Goal: Browse casually: Explore the website without a specific task or goal

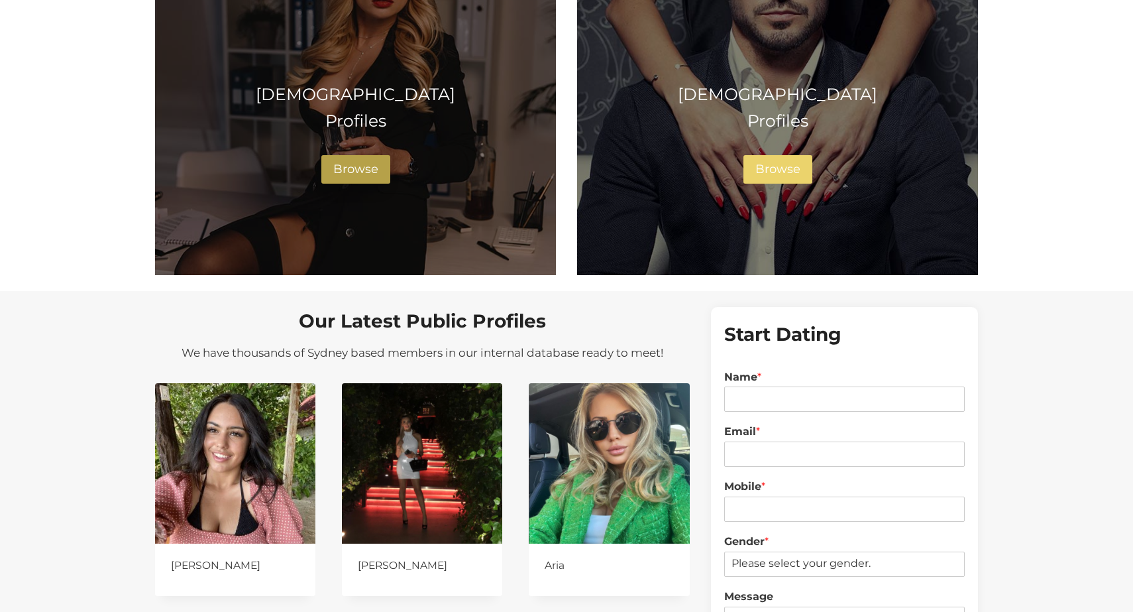
scroll to position [932, 0]
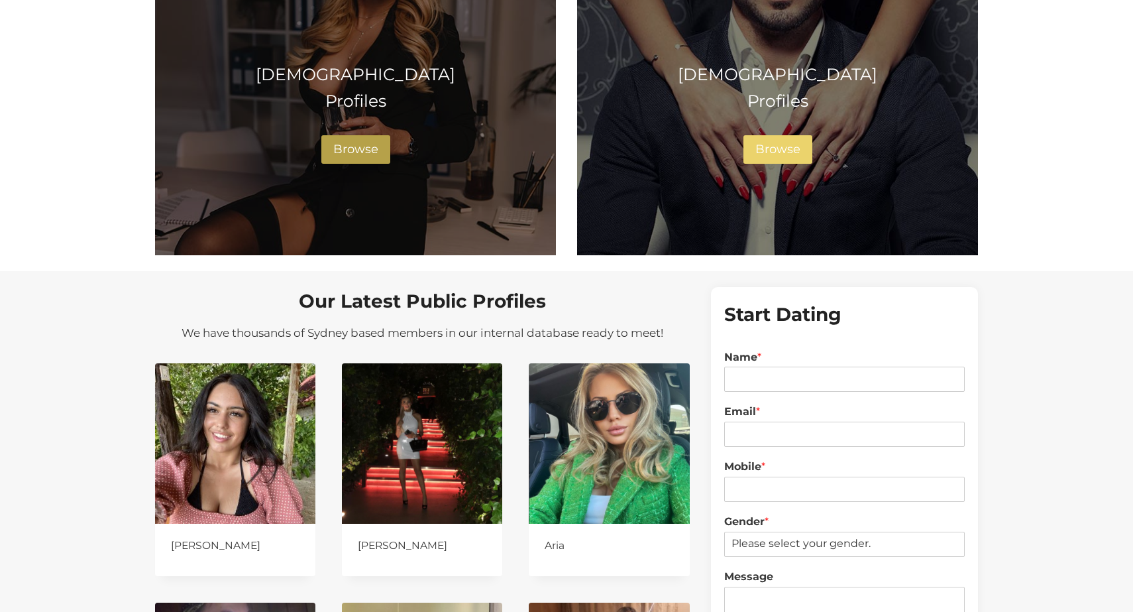
click at [364, 146] on span "Browse" at bounding box center [355, 149] width 45 height 15
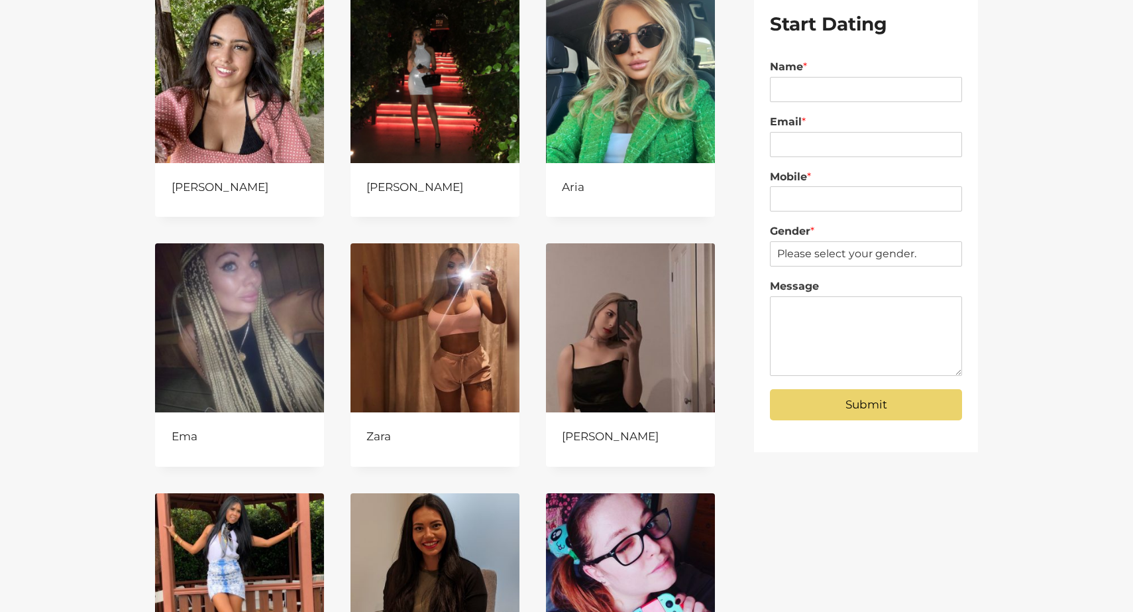
scroll to position [172, 0]
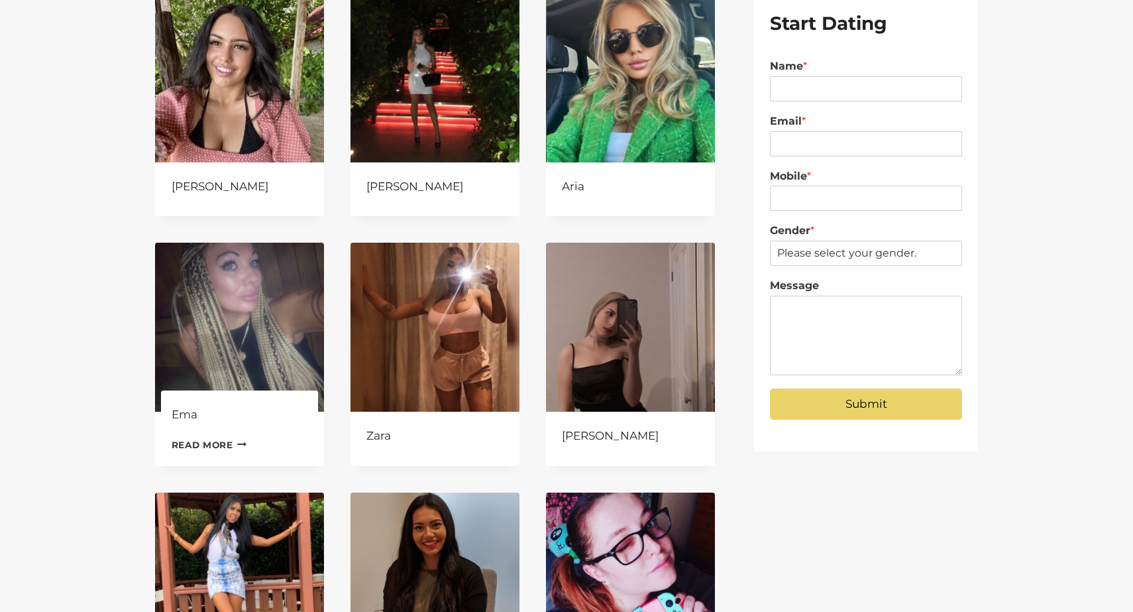
click at [250, 335] on img at bounding box center [239, 326] width 169 height 169
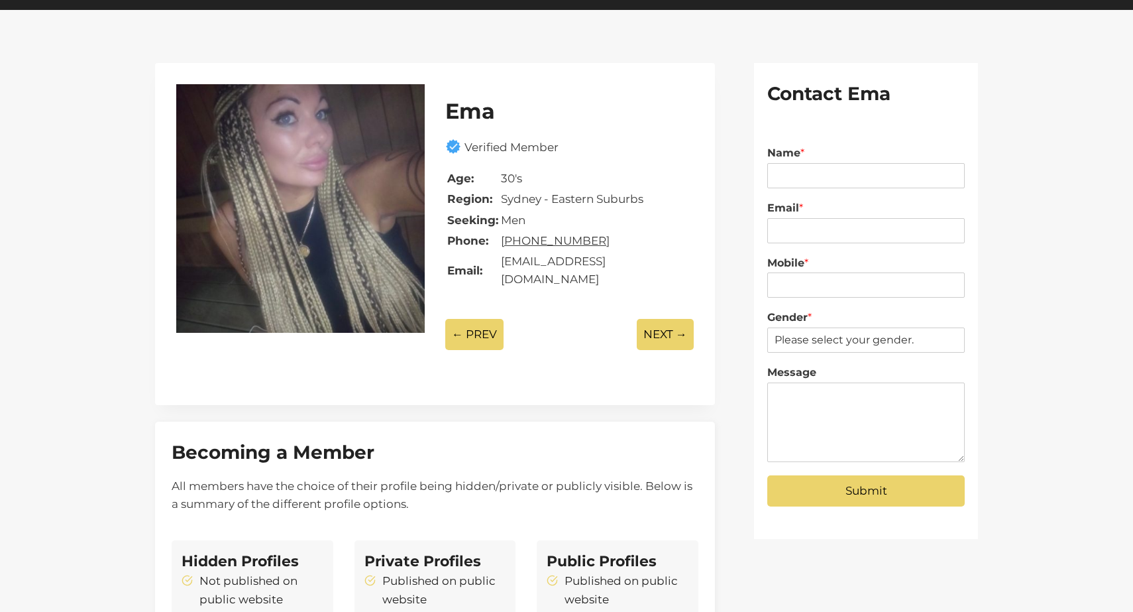
scroll to position [37, 0]
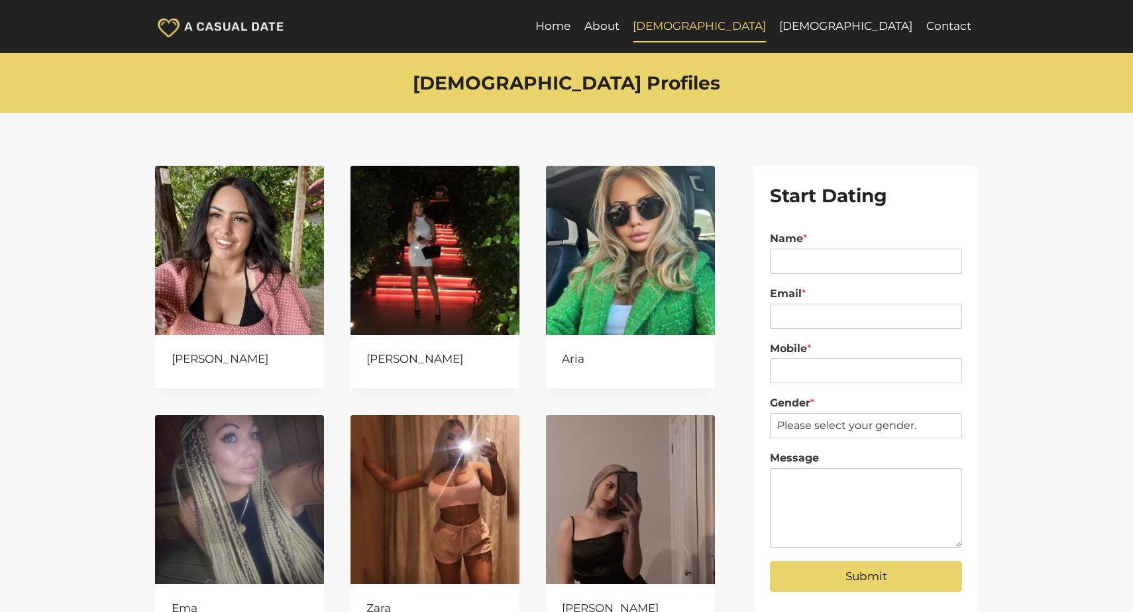
scroll to position [172, 0]
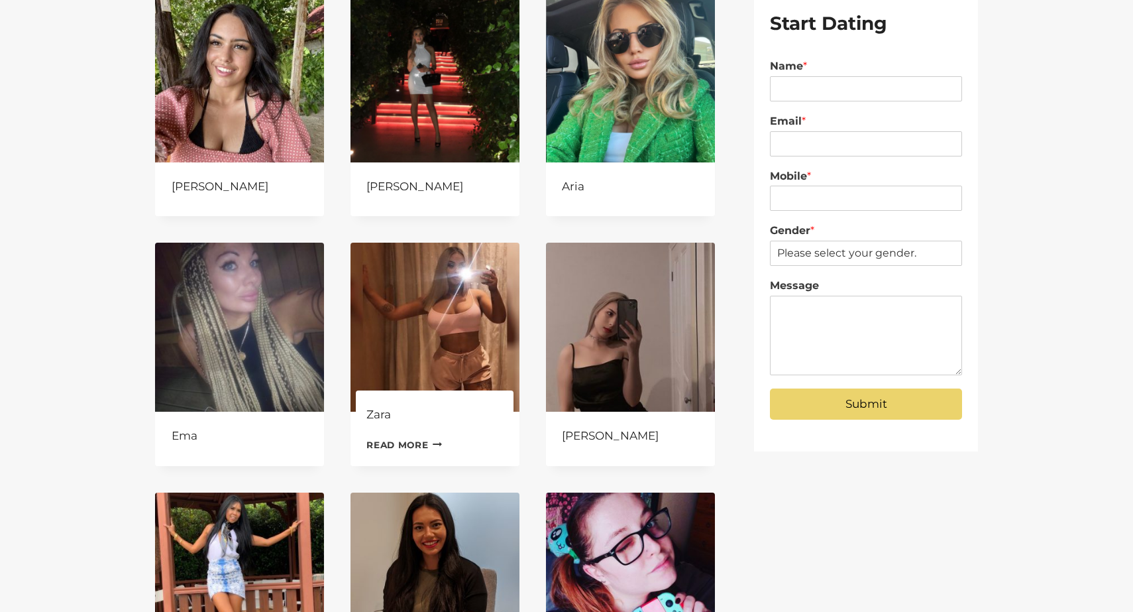
click at [458, 329] on img at bounding box center [434, 326] width 169 height 169
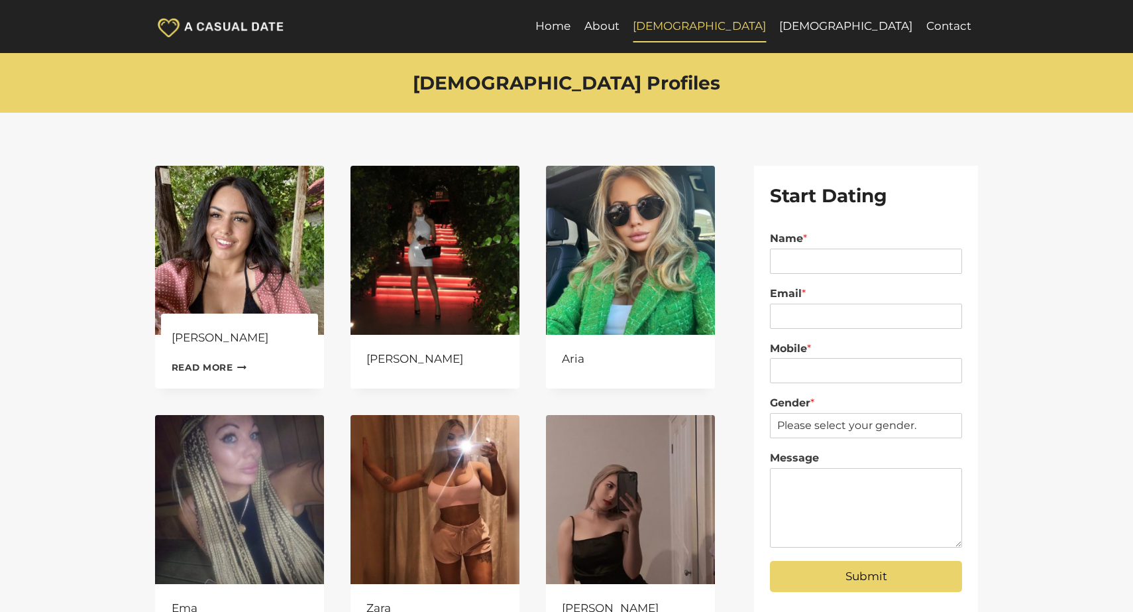
click at [218, 359] on link "Read more Continue Loading Done" at bounding box center [210, 367] width 76 height 20
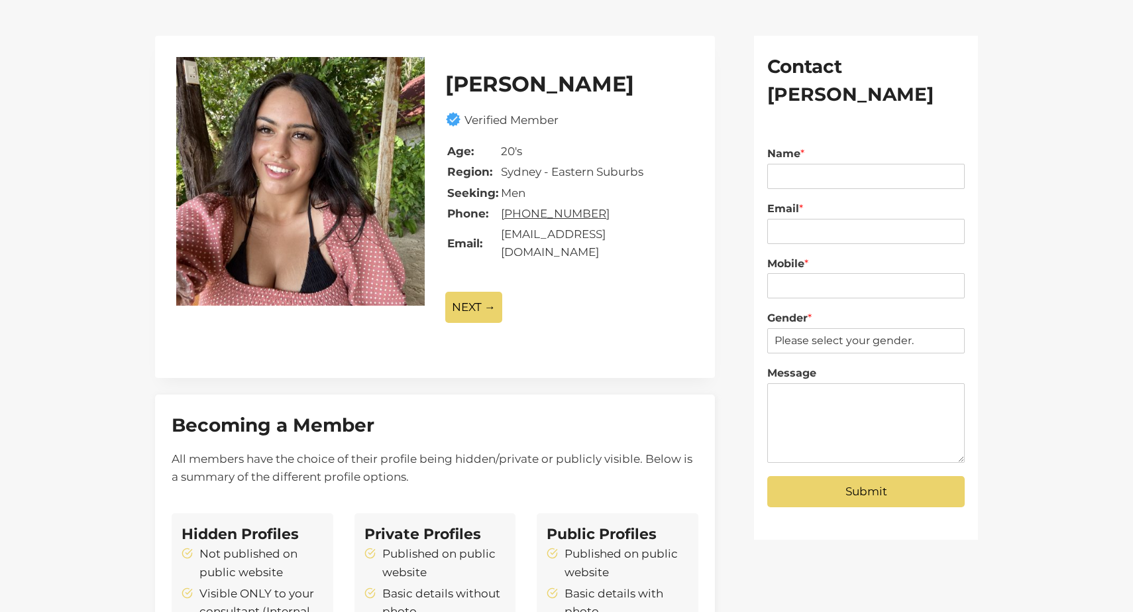
scroll to position [89, 0]
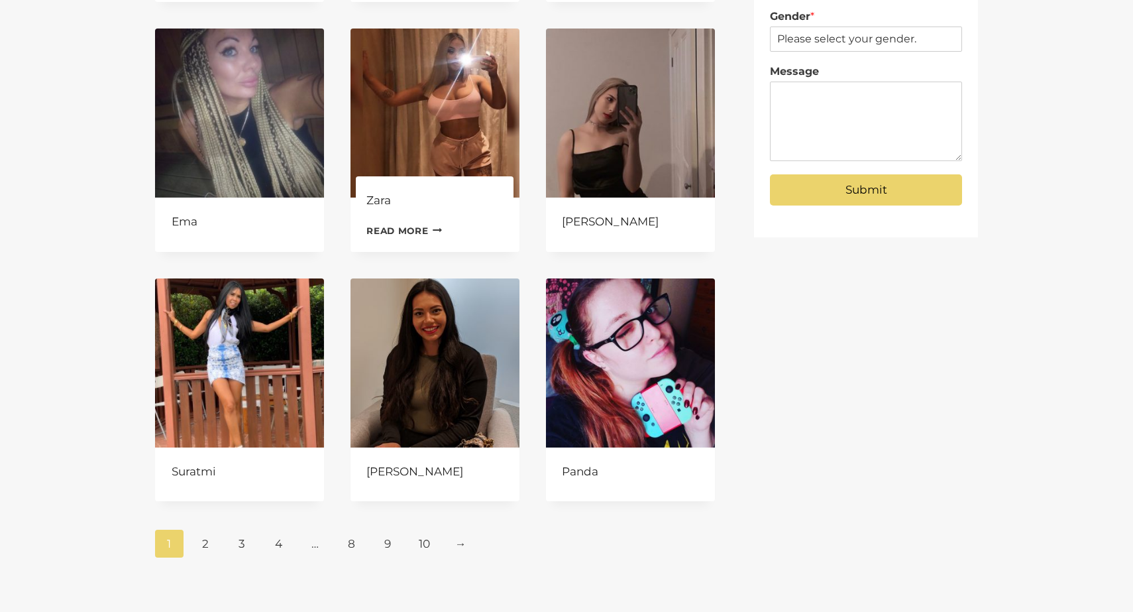
scroll to position [585, 0]
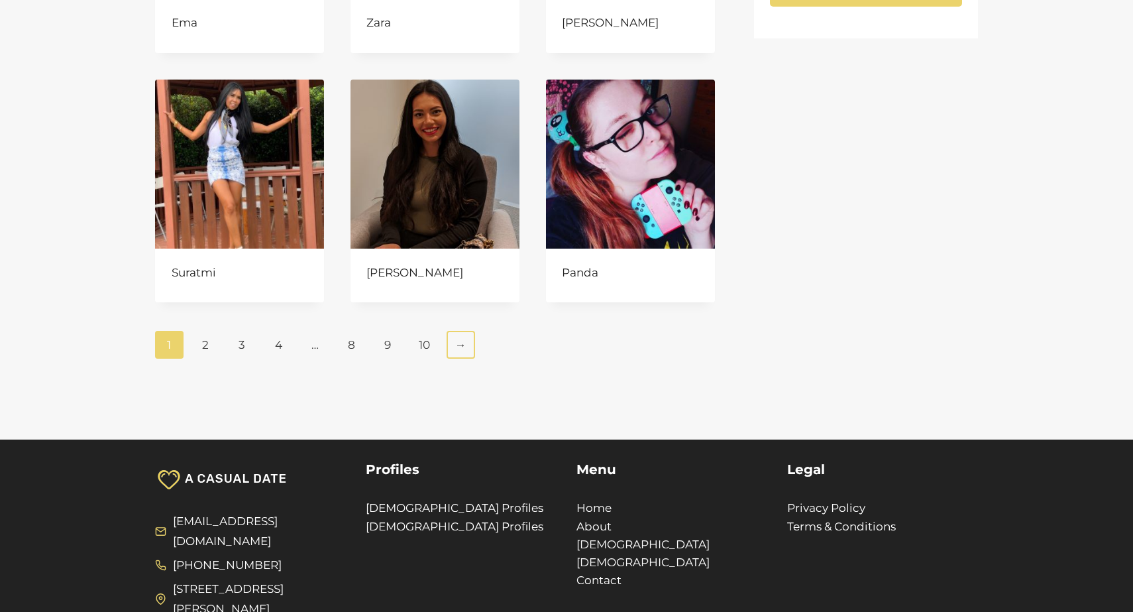
click at [464, 344] on link "→" at bounding box center [461, 345] width 28 height 28
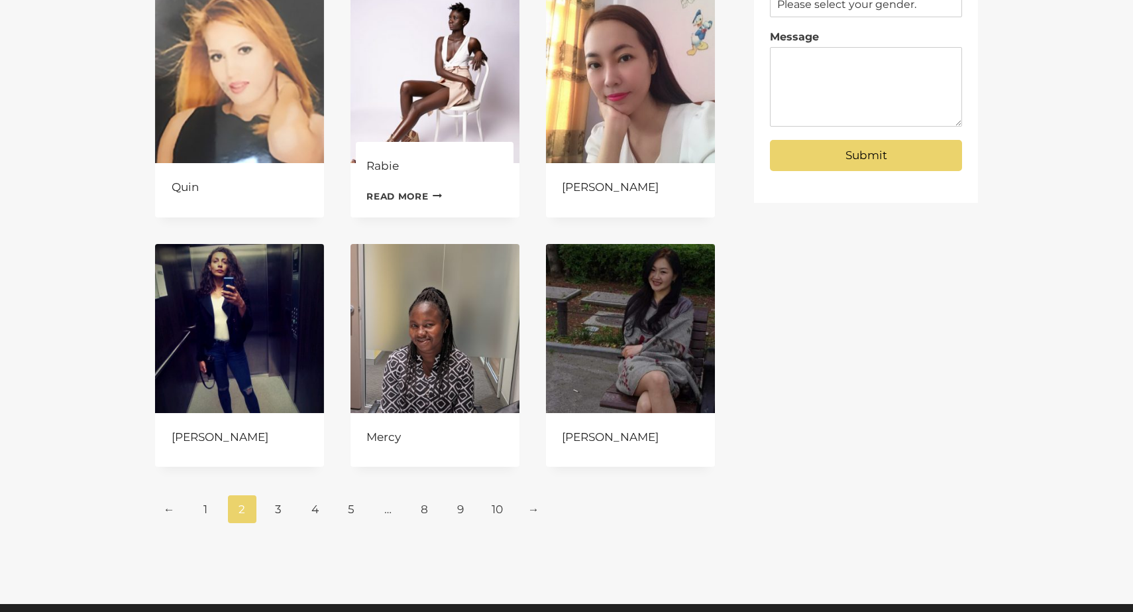
scroll to position [433, 0]
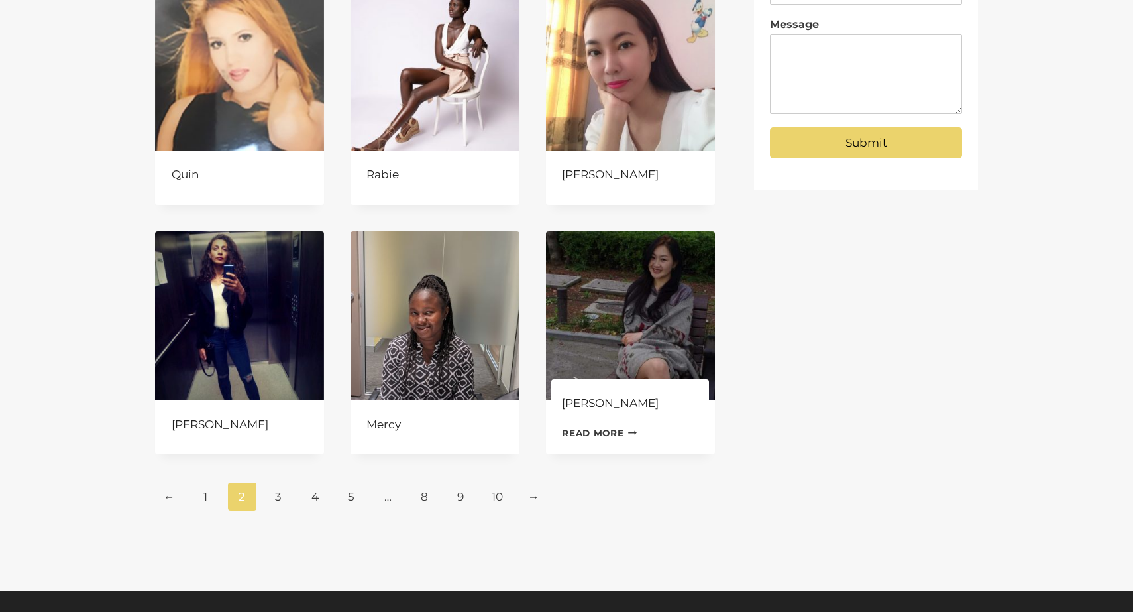
click at [665, 308] on img at bounding box center [630, 315] width 169 height 169
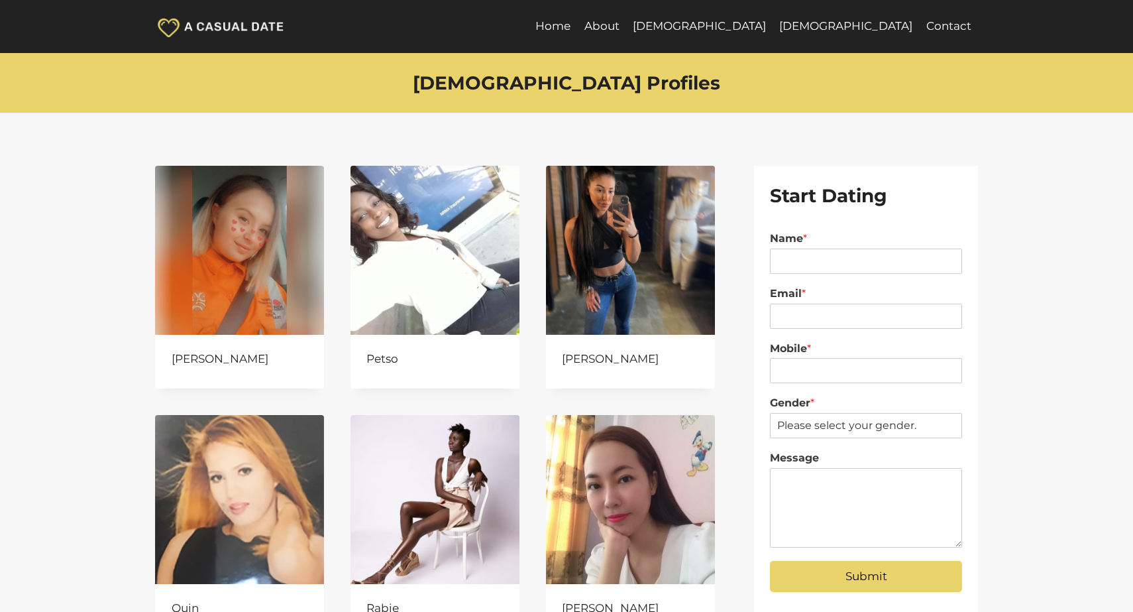
scroll to position [433, 0]
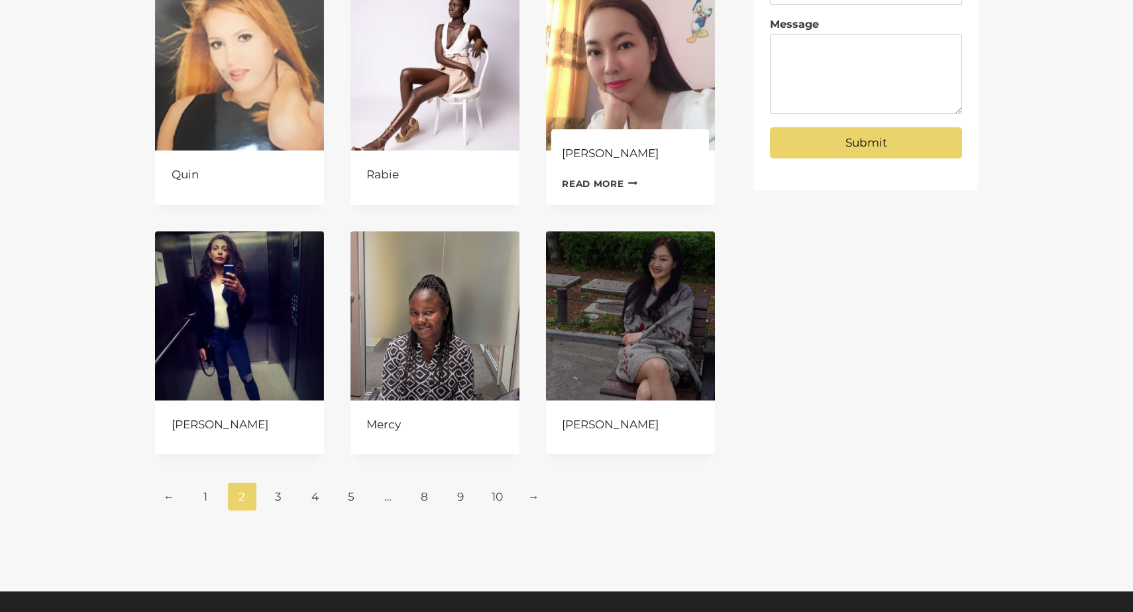
click at [643, 83] on img at bounding box center [630, 65] width 169 height 169
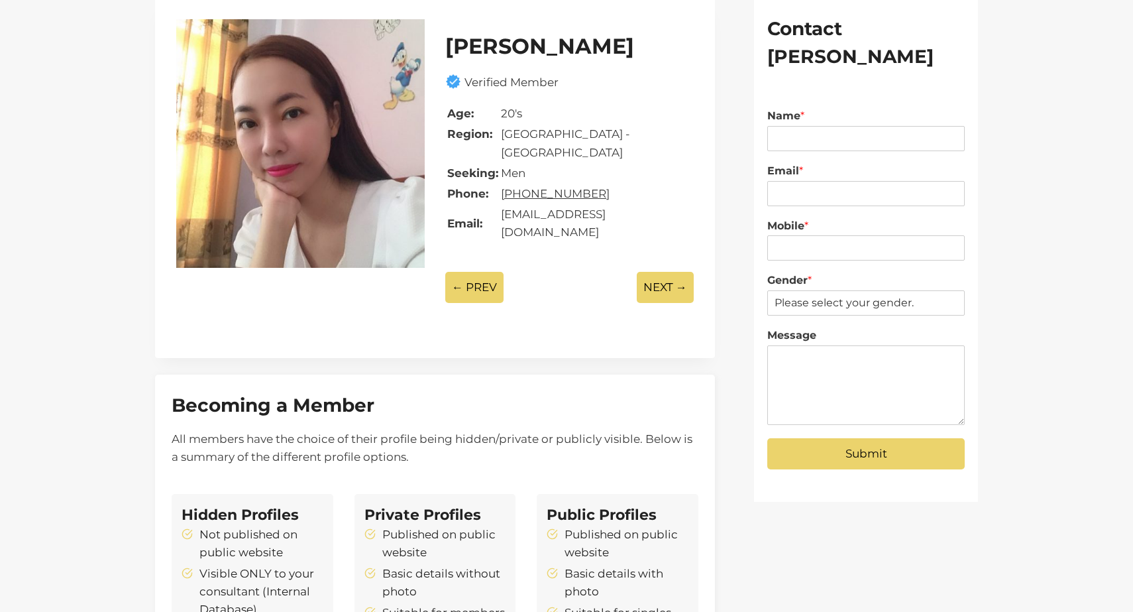
scroll to position [130, 0]
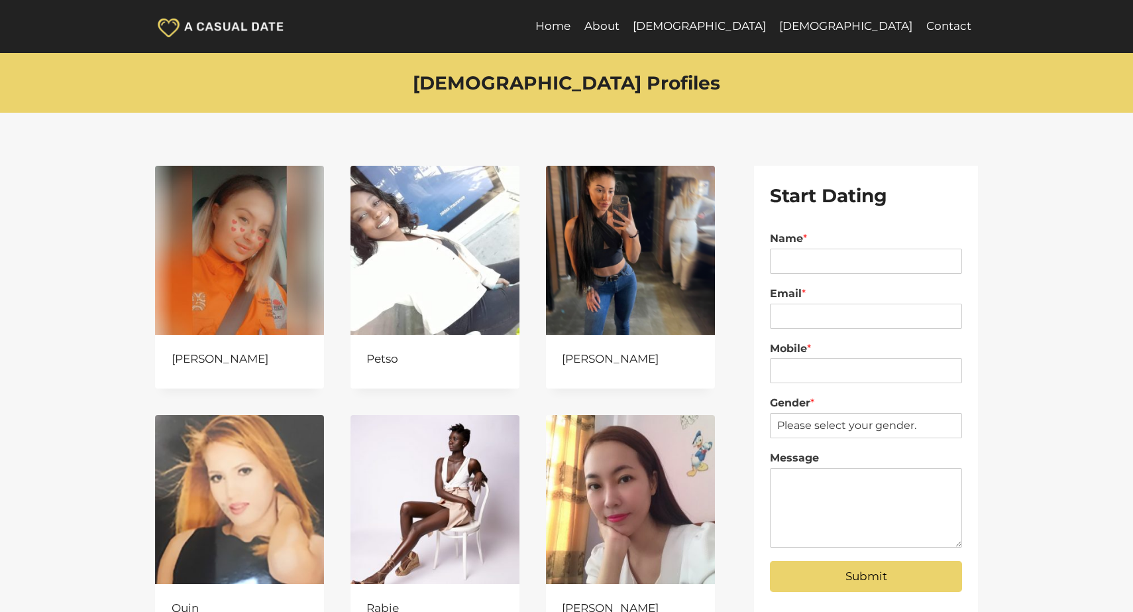
scroll to position [433, 0]
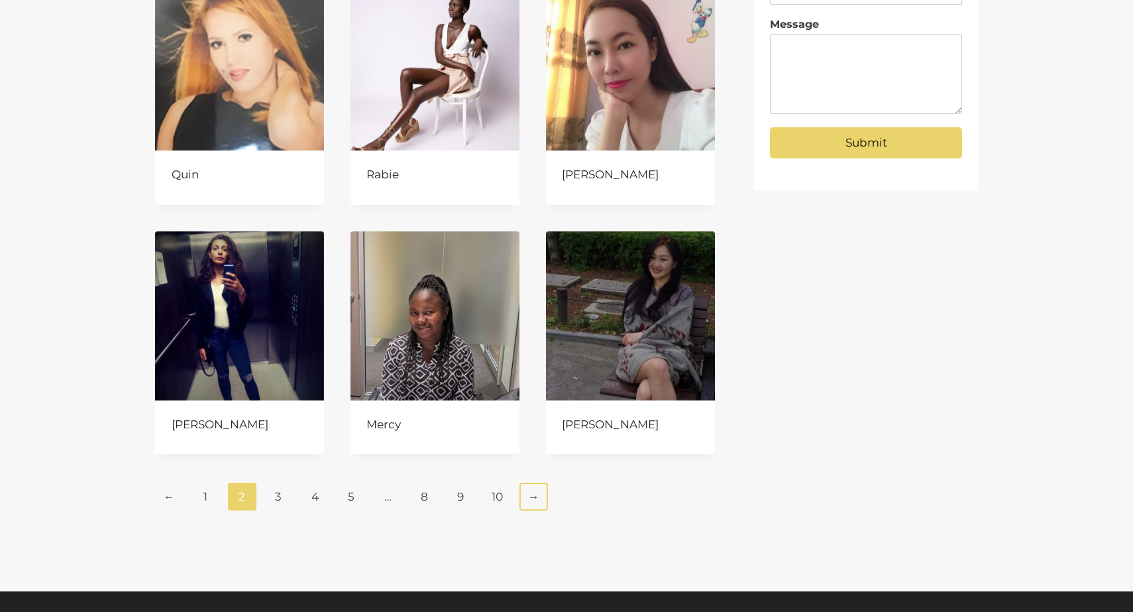
click at [535, 493] on link "→" at bounding box center [533, 496] width 28 height 28
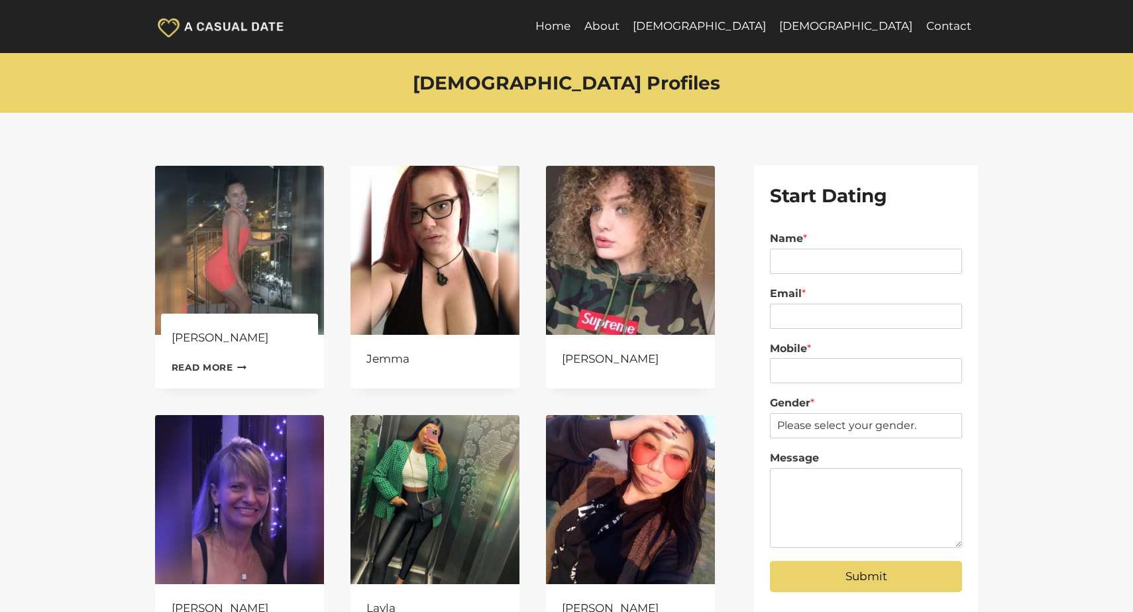
click at [248, 256] on img at bounding box center [239, 250] width 169 height 169
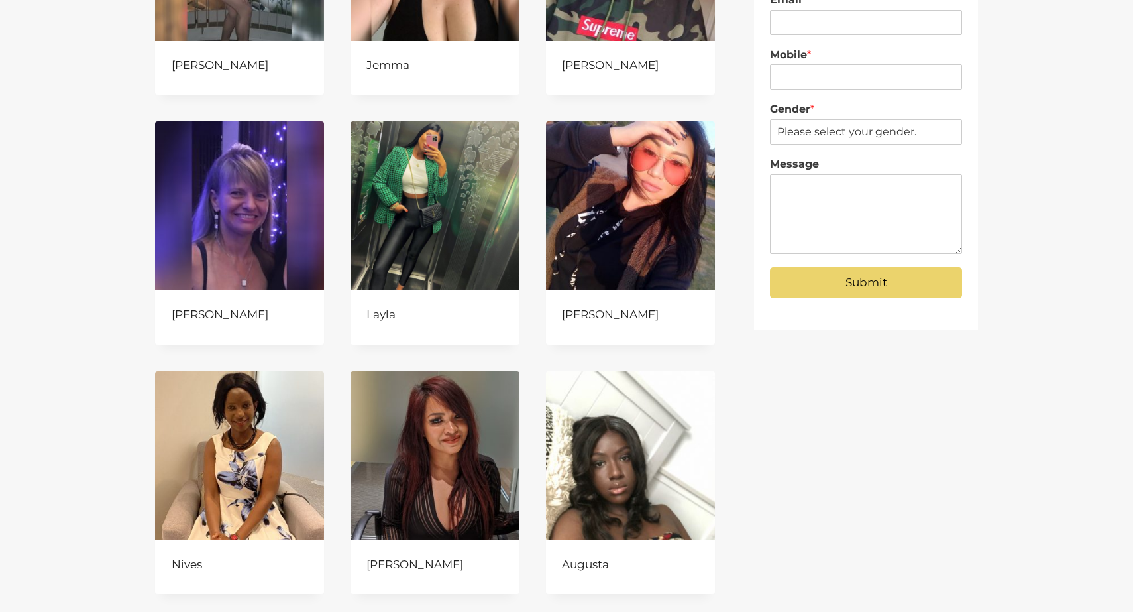
scroll to position [296, 0]
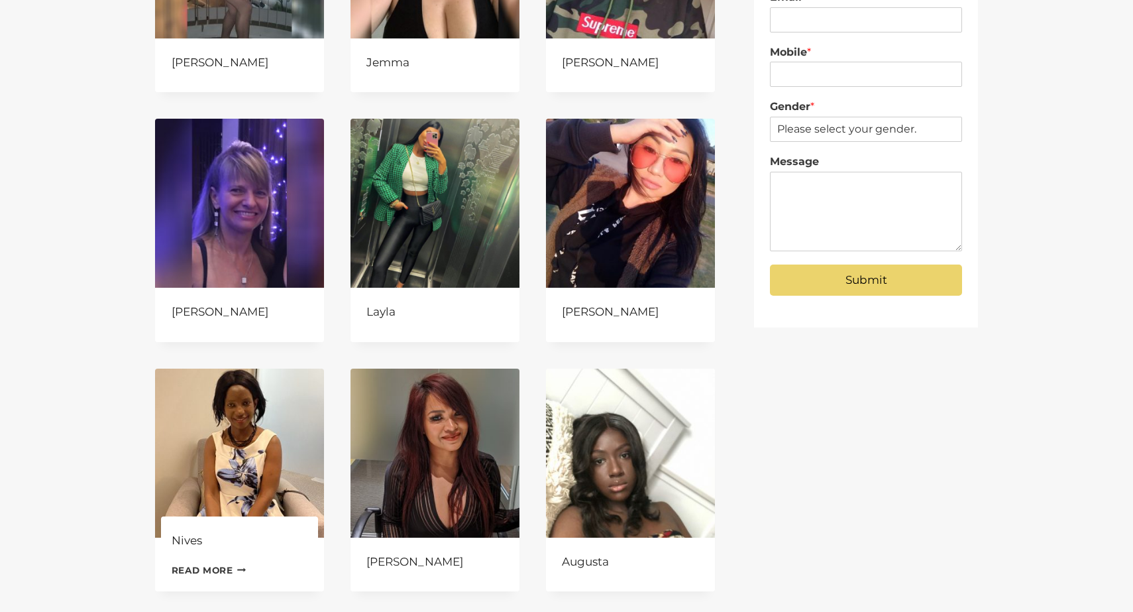
click at [251, 418] on img at bounding box center [239, 452] width 169 height 169
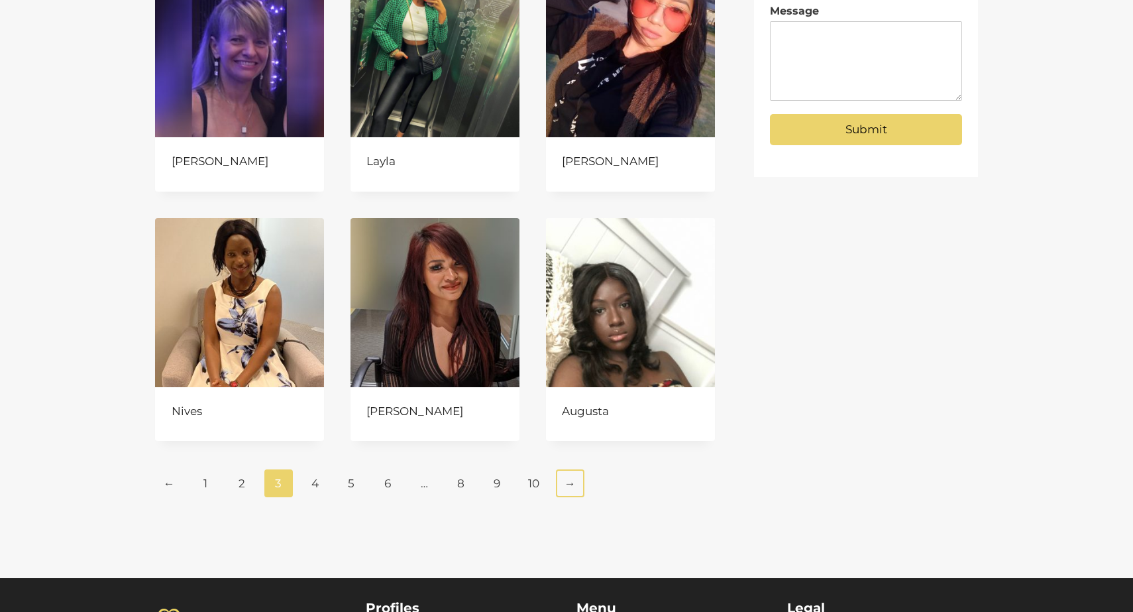
scroll to position [449, 0]
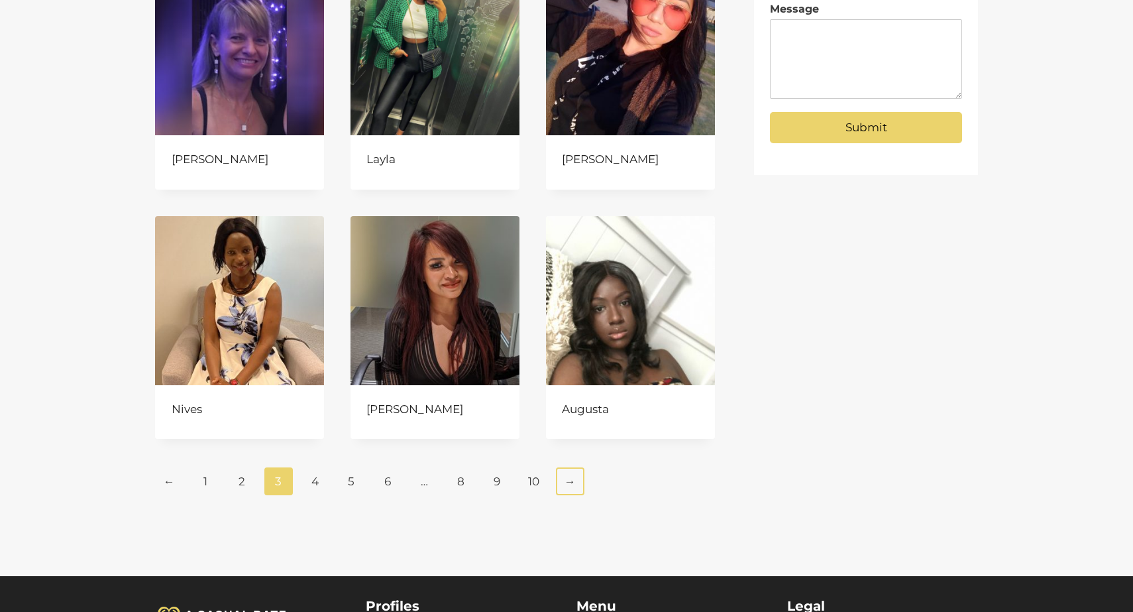
click at [573, 480] on link "→" at bounding box center [570, 481] width 28 height 28
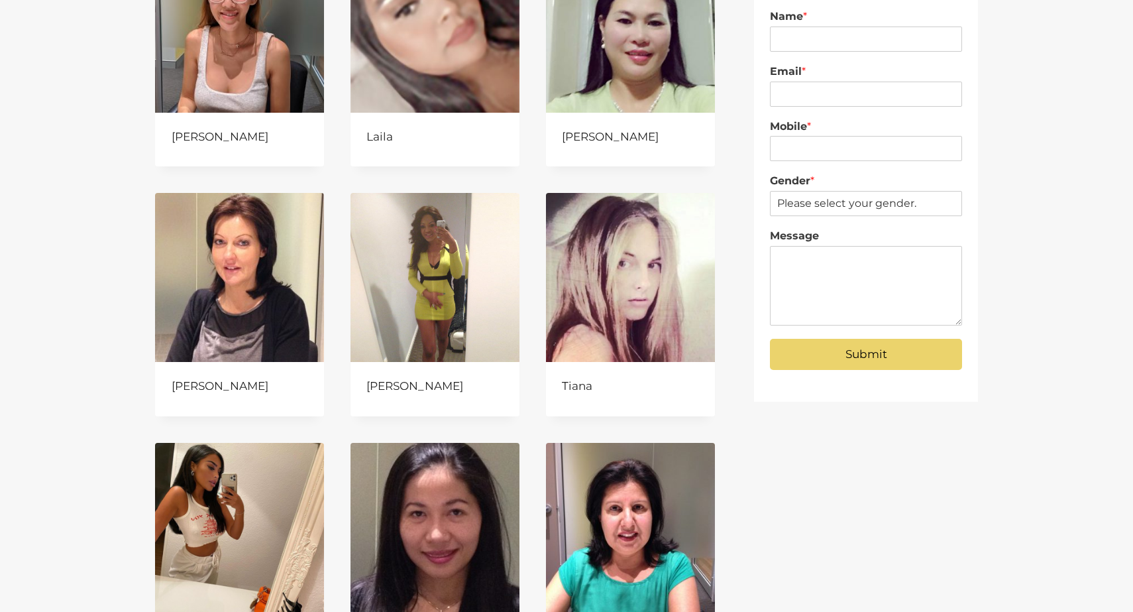
scroll to position [223, 0]
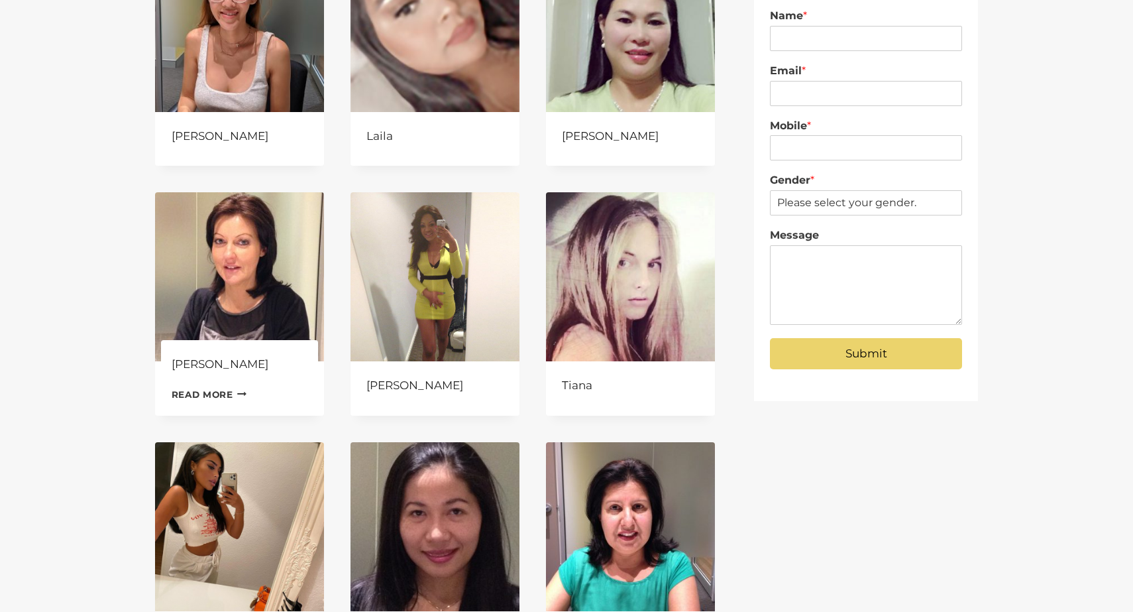
click at [245, 267] on img at bounding box center [239, 276] width 169 height 169
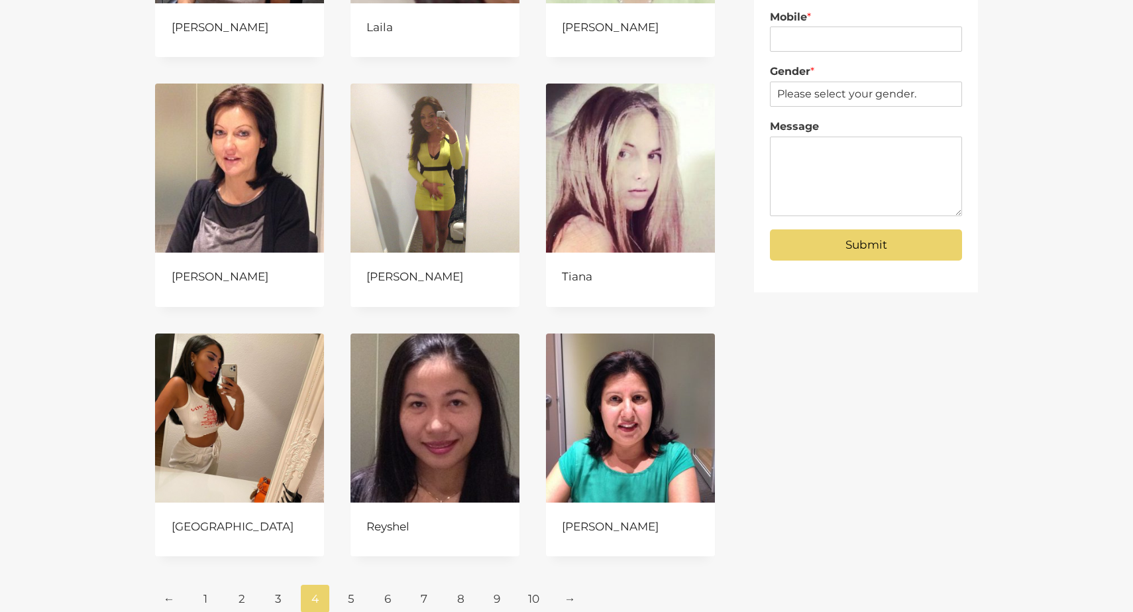
scroll to position [398, 0]
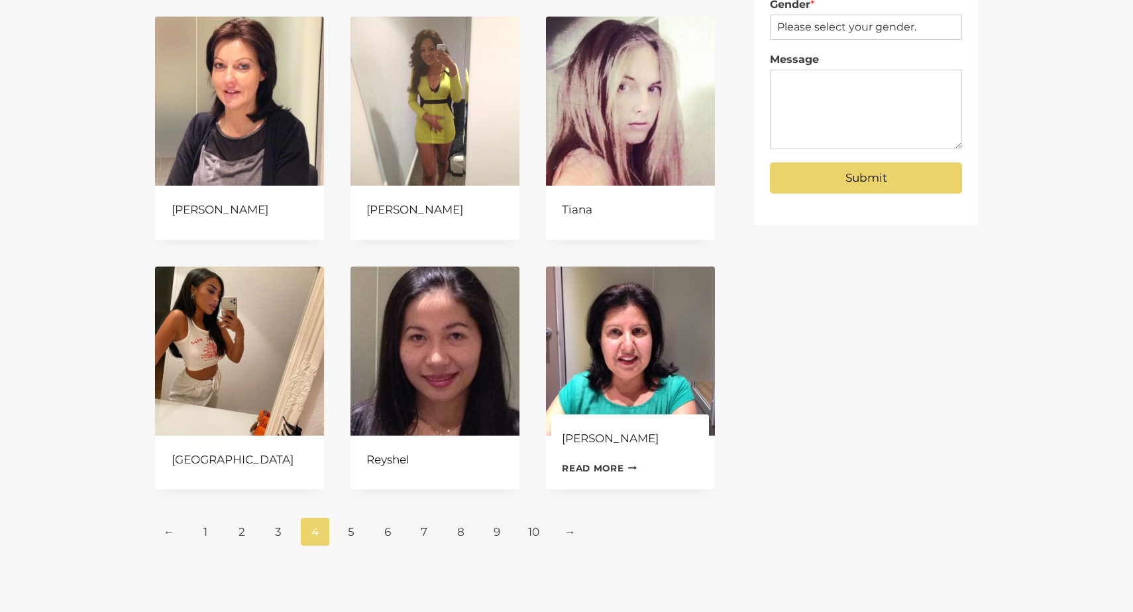
click at [606, 381] on img at bounding box center [630, 350] width 169 height 169
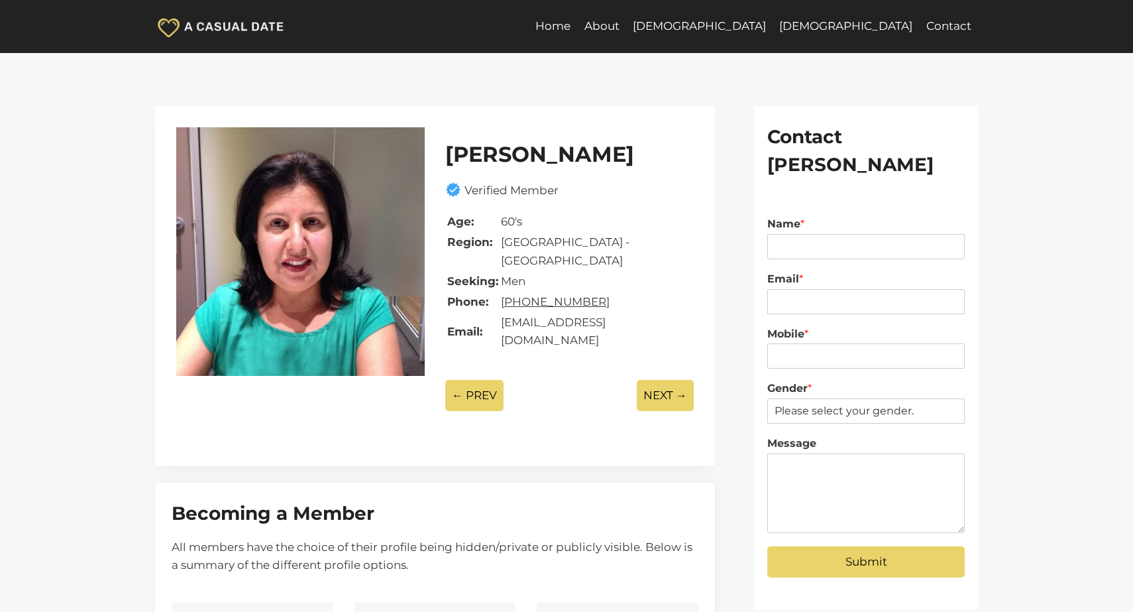
scroll to position [7, 0]
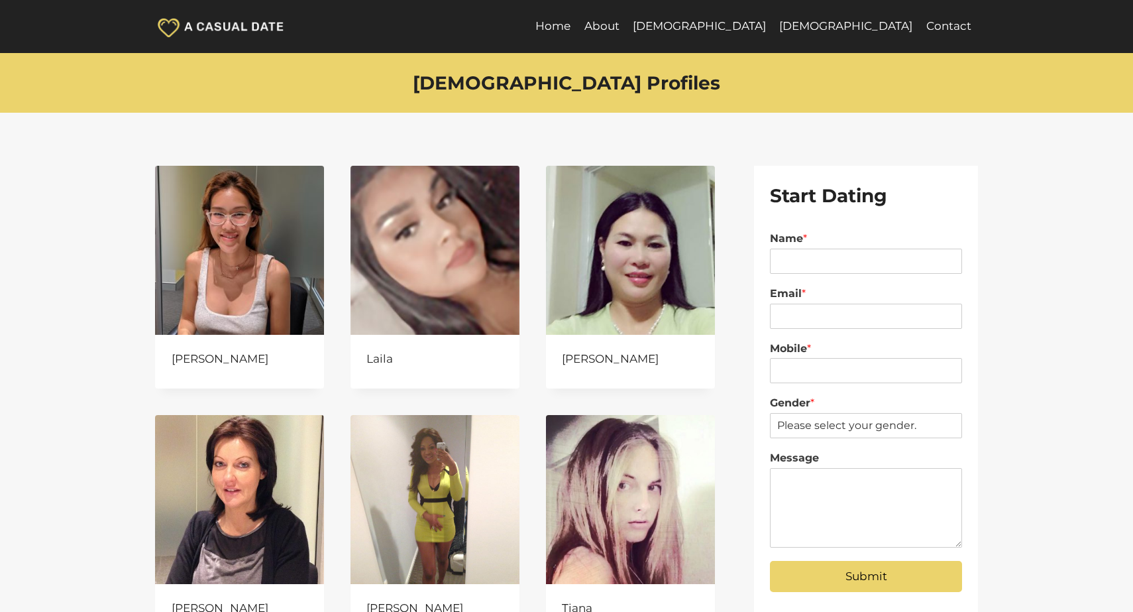
scroll to position [398, 0]
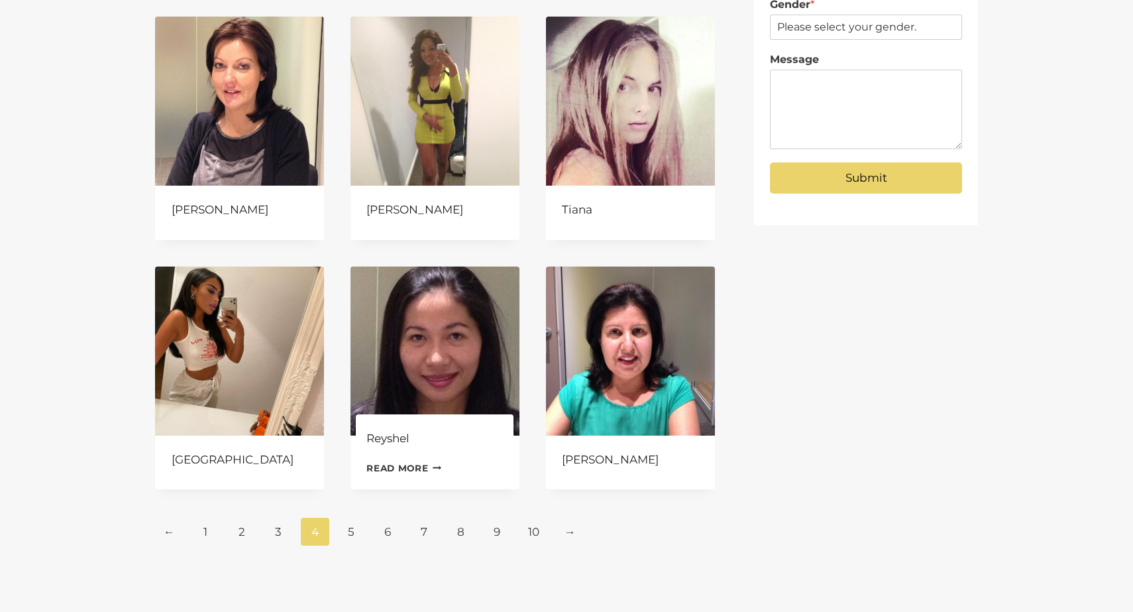
click at [421, 360] on img at bounding box center [434, 350] width 169 height 169
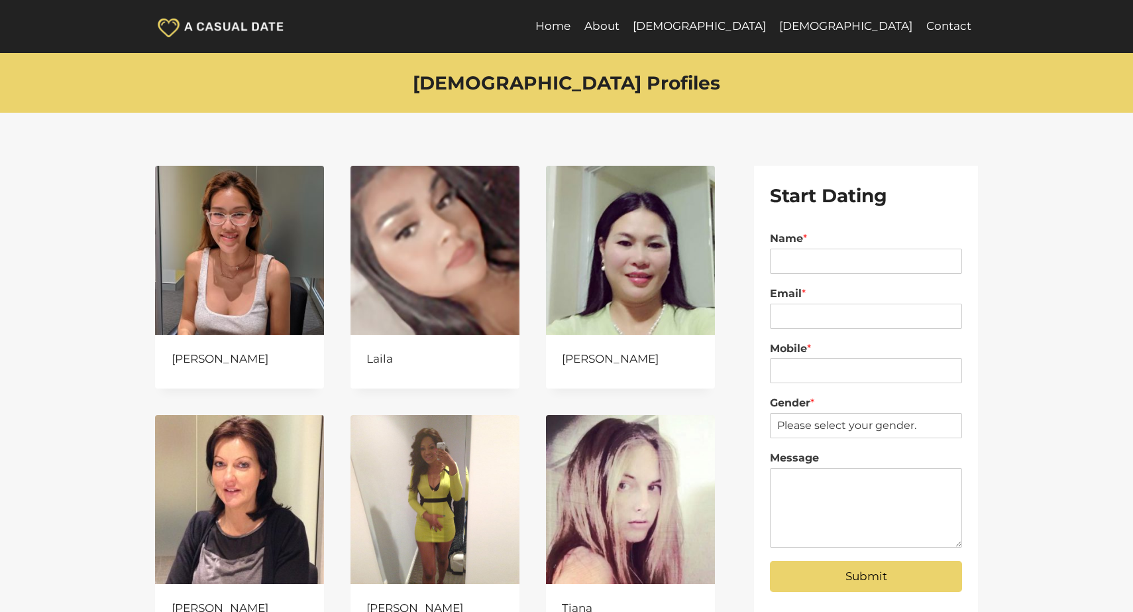
scroll to position [398, 0]
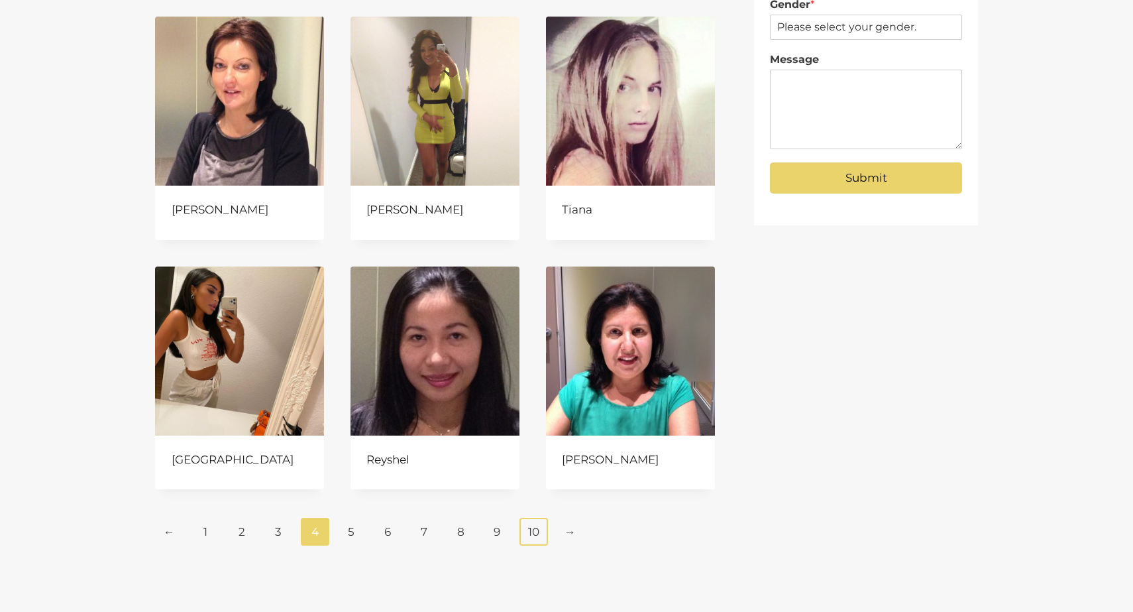
click at [533, 533] on link "10" at bounding box center [533, 531] width 28 height 28
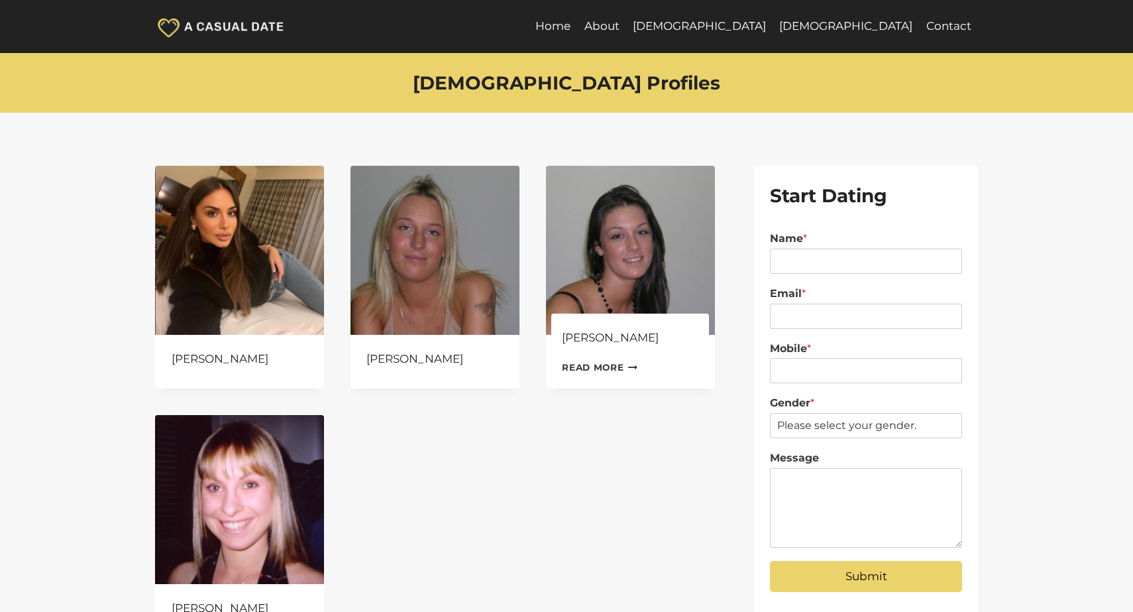
click at [612, 259] on img at bounding box center [630, 250] width 169 height 169
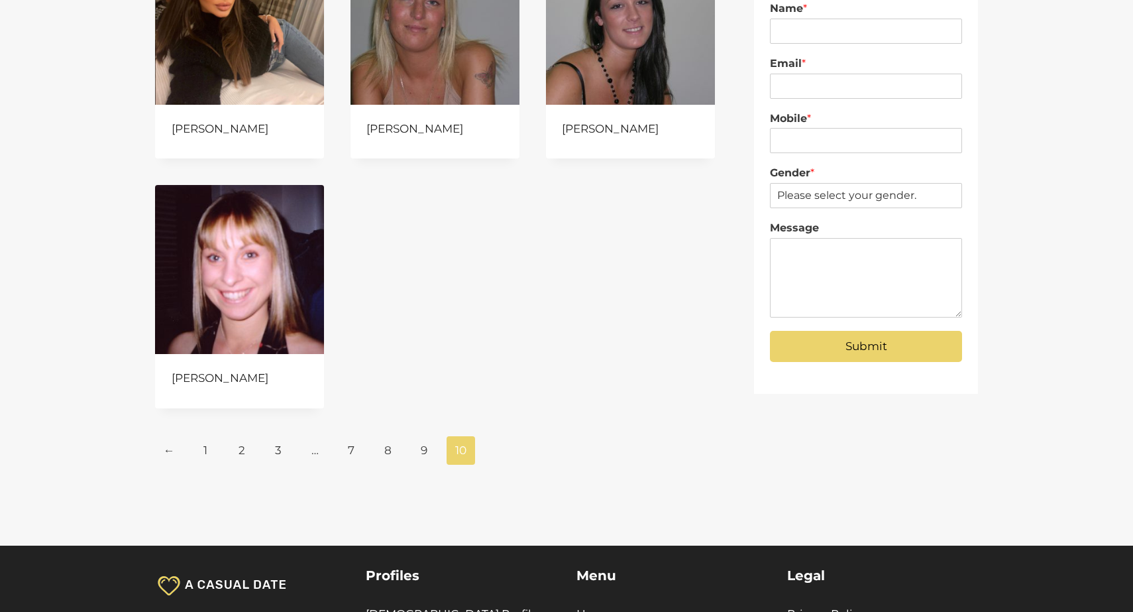
scroll to position [248, 0]
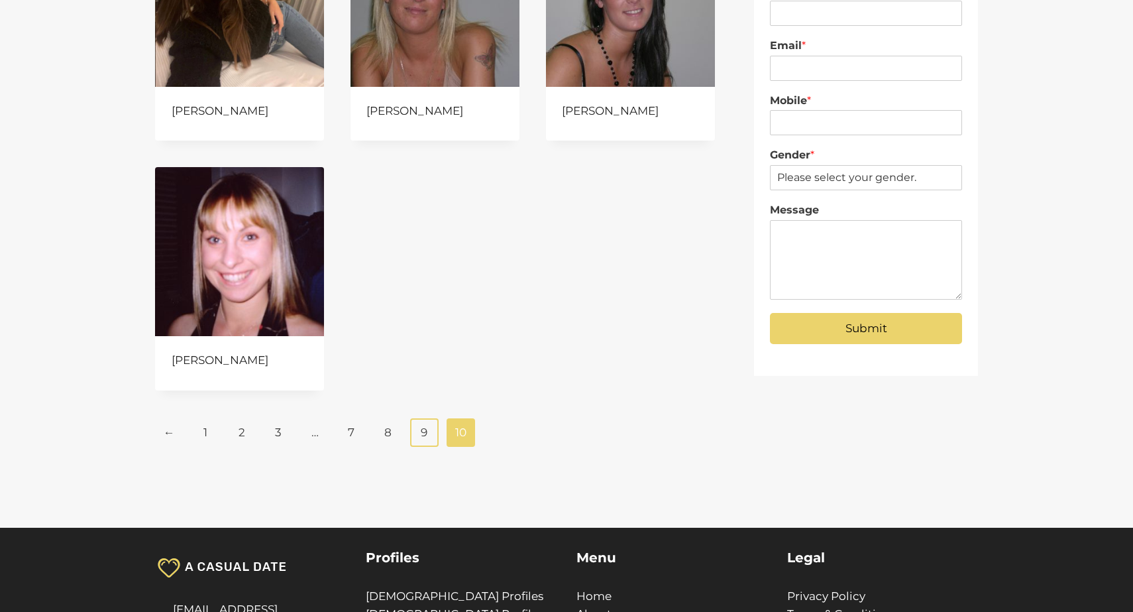
click at [429, 435] on link "9" at bounding box center [424, 432] width 28 height 28
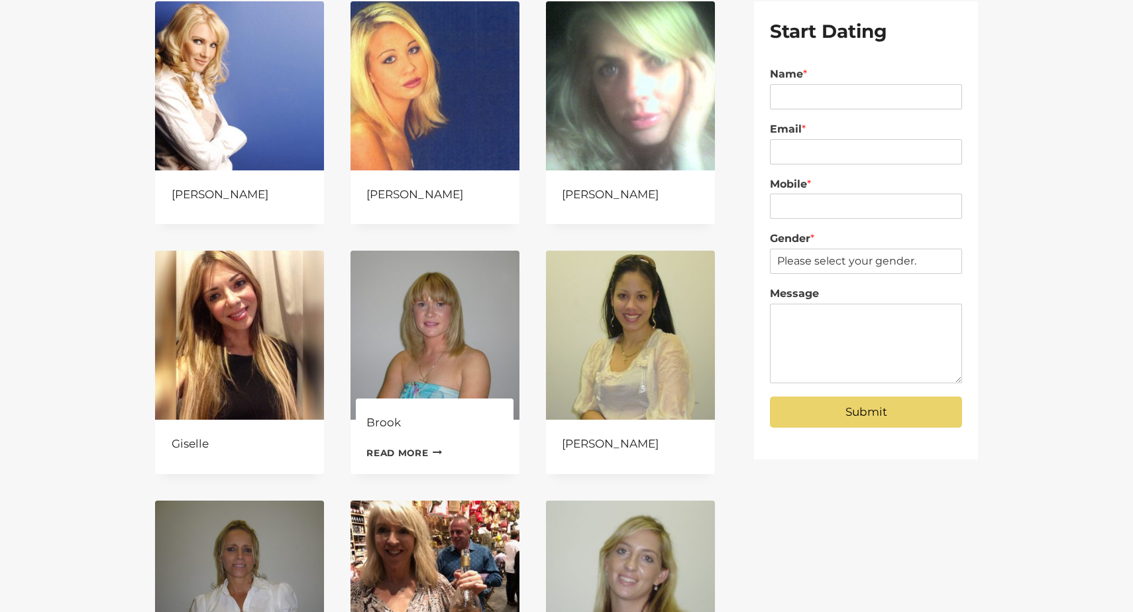
scroll to position [165, 0]
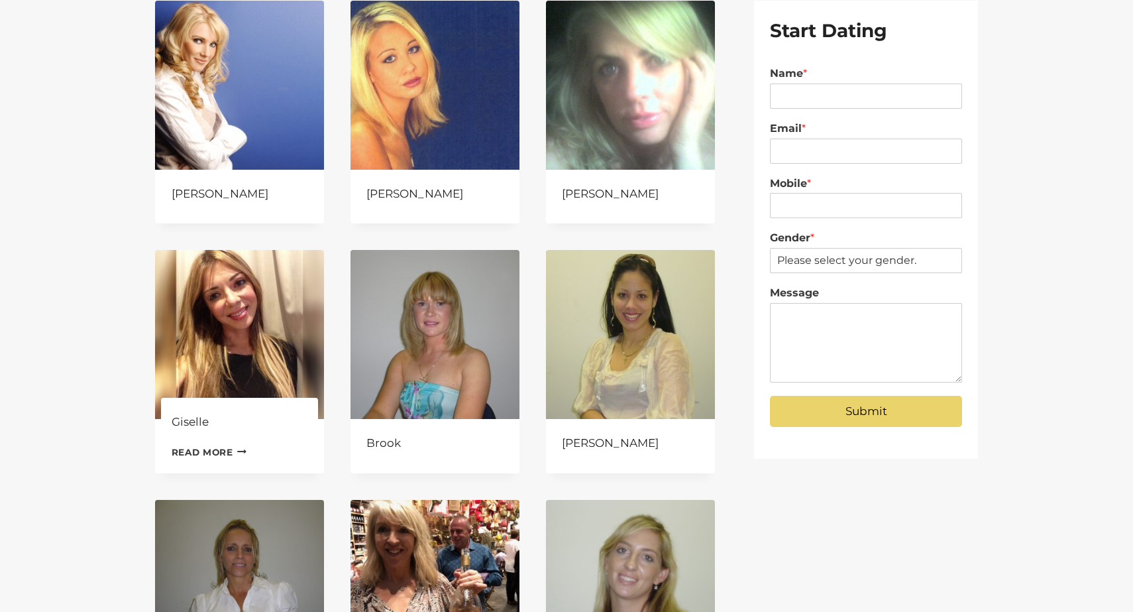
click at [231, 350] on img at bounding box center [239, 334] width 169 height 169
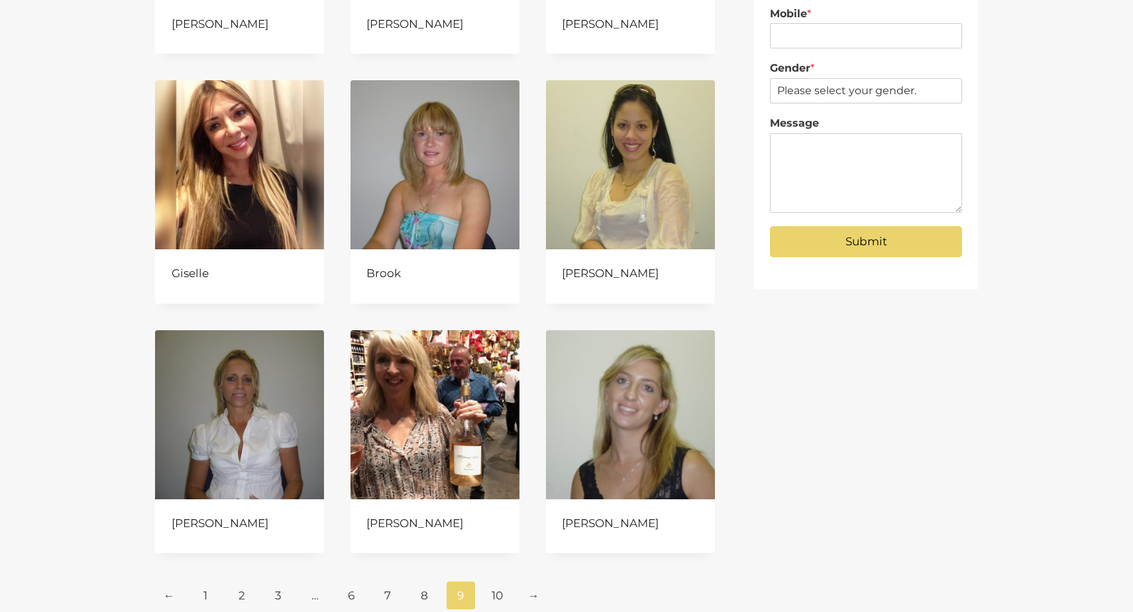
scroll to position [428, 0]
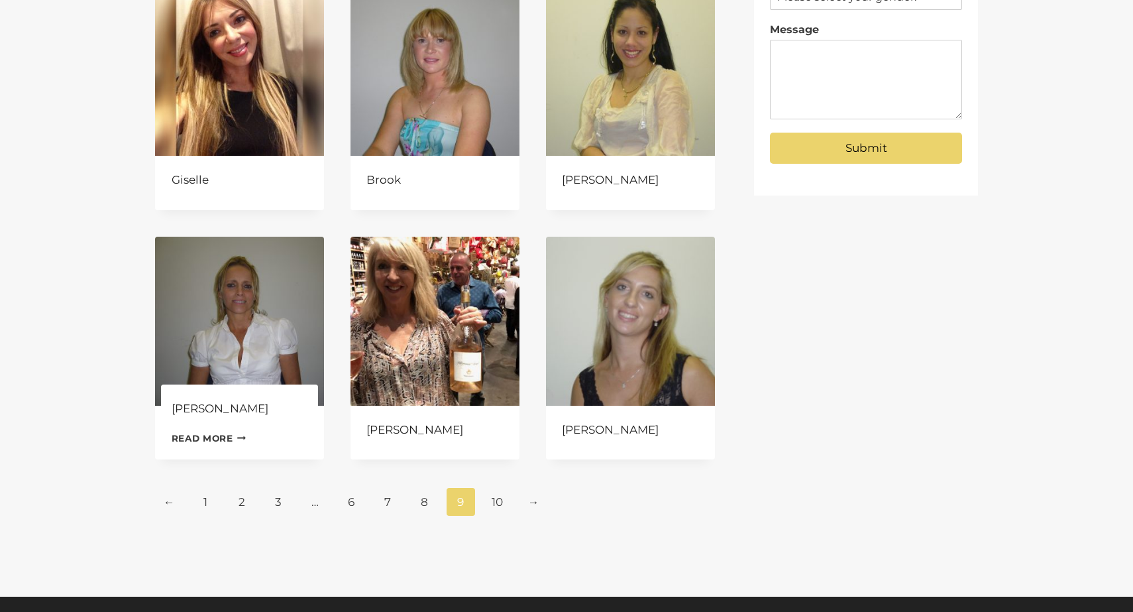
click at [239, 310] on img at bounding box center [239, 321] width 169 height 169
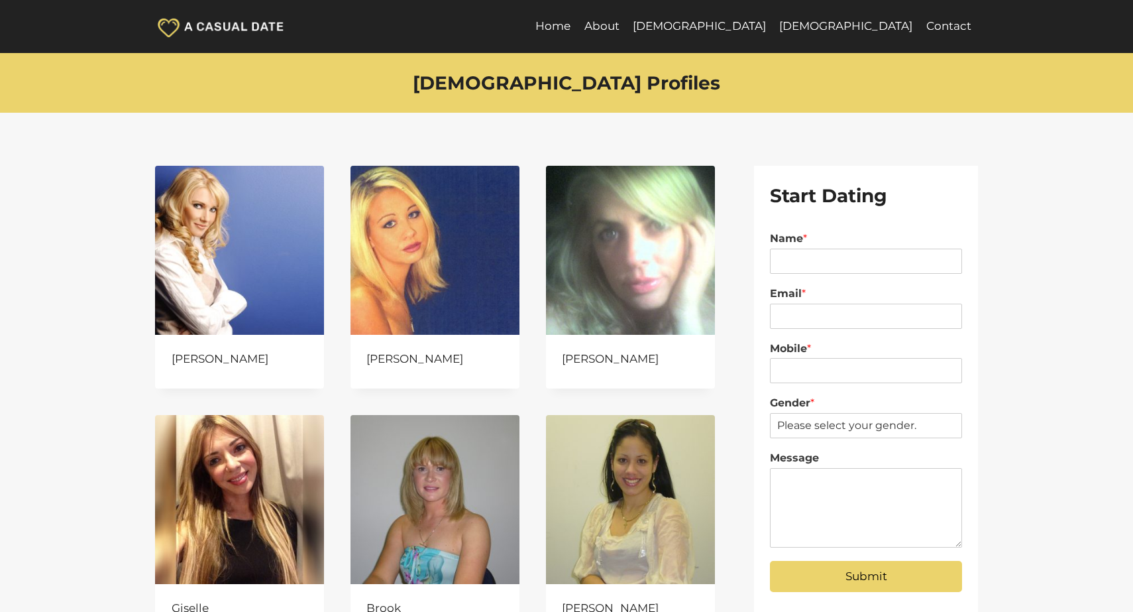
scroll to position [428, 0]
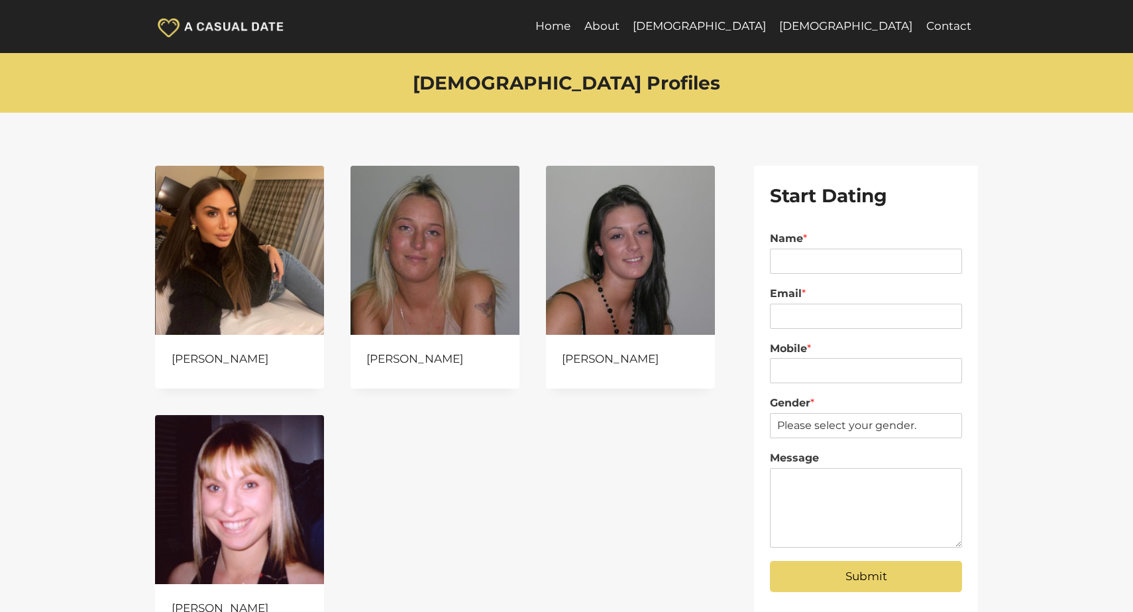
scroll to position [248, 0]
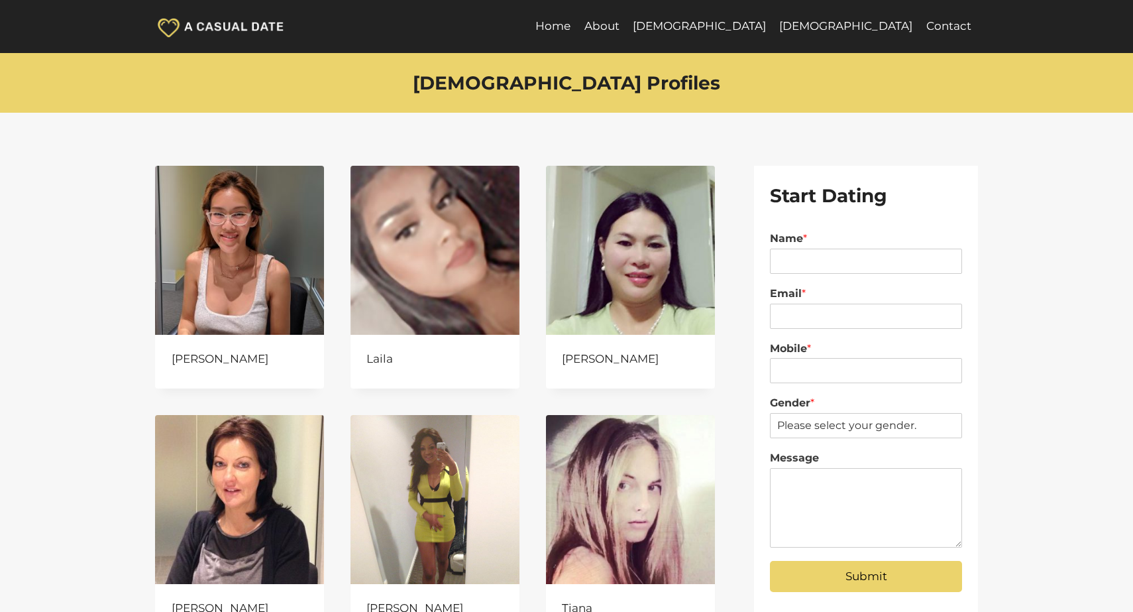
scroll to position [398, 0]
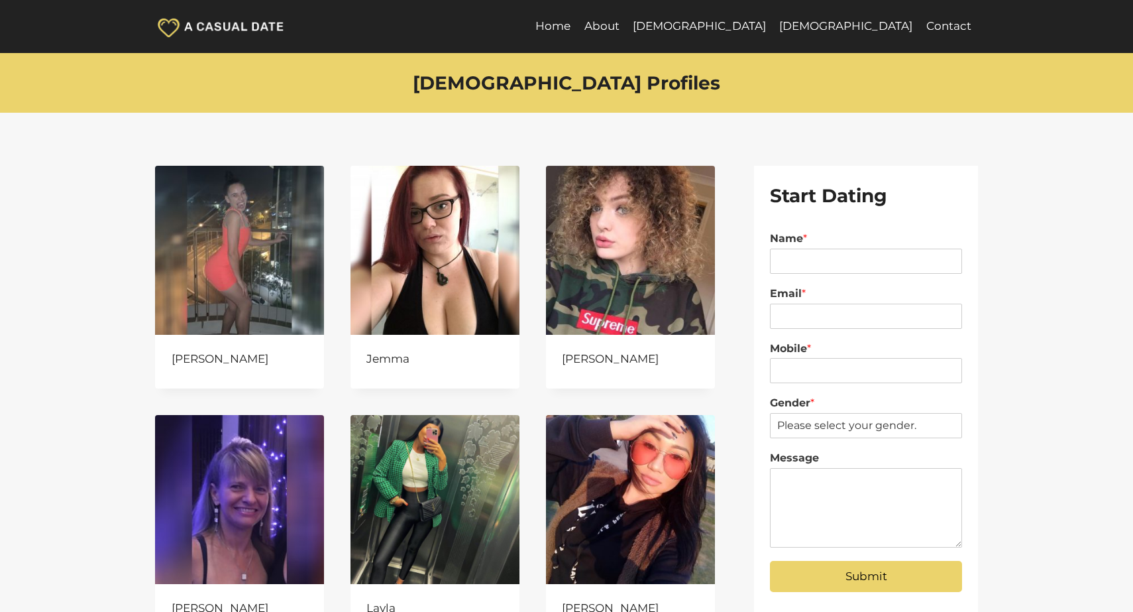
scroll to position [449, 0]
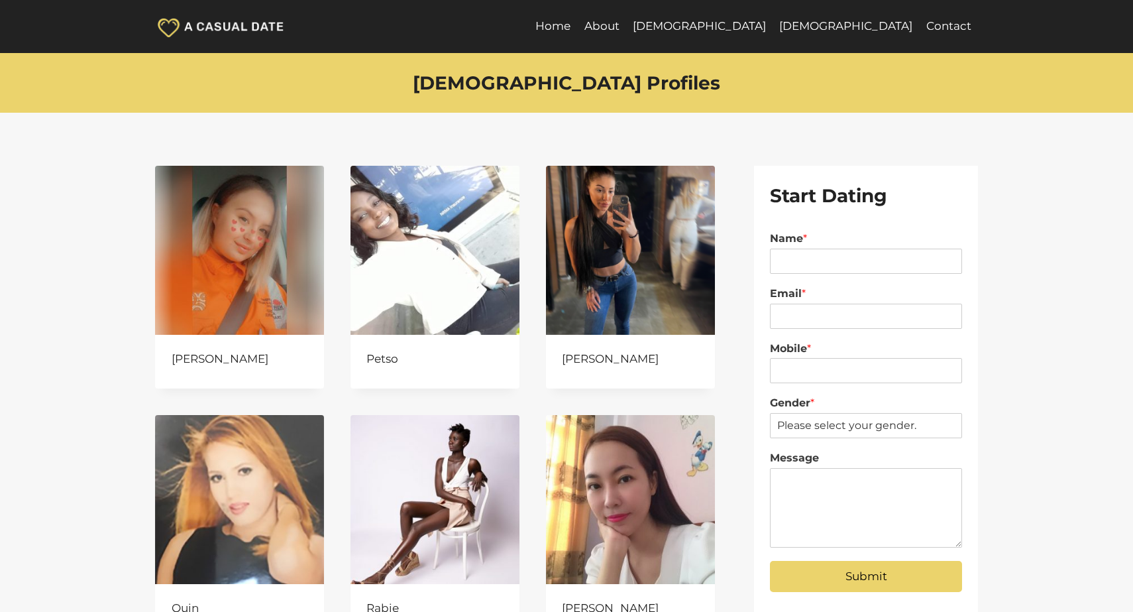
scroll to position [433, 0]
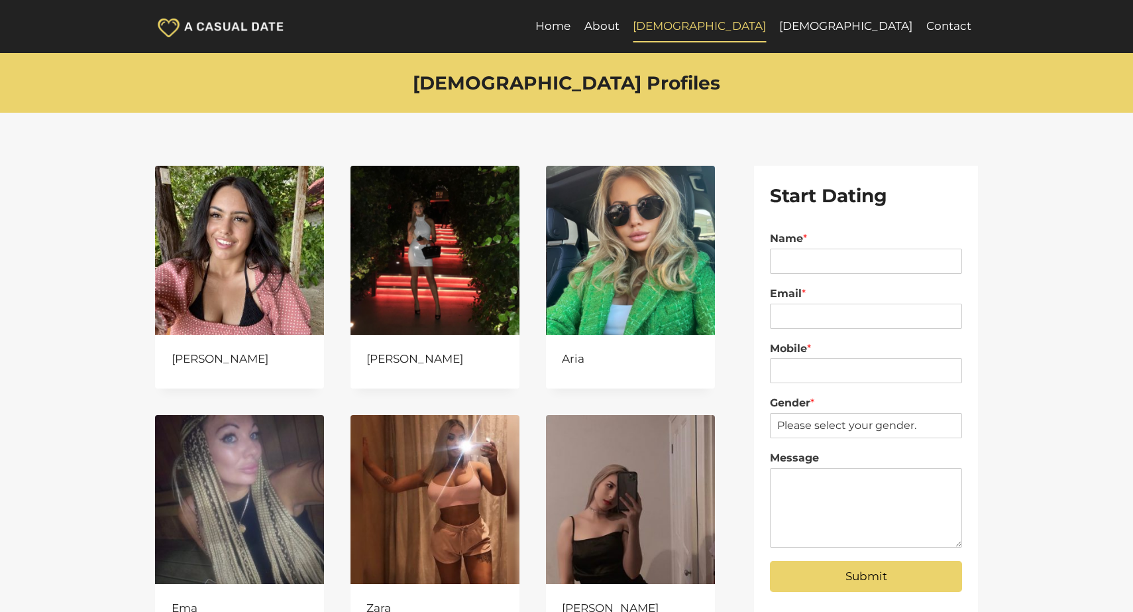
scroll to position [585, 0]
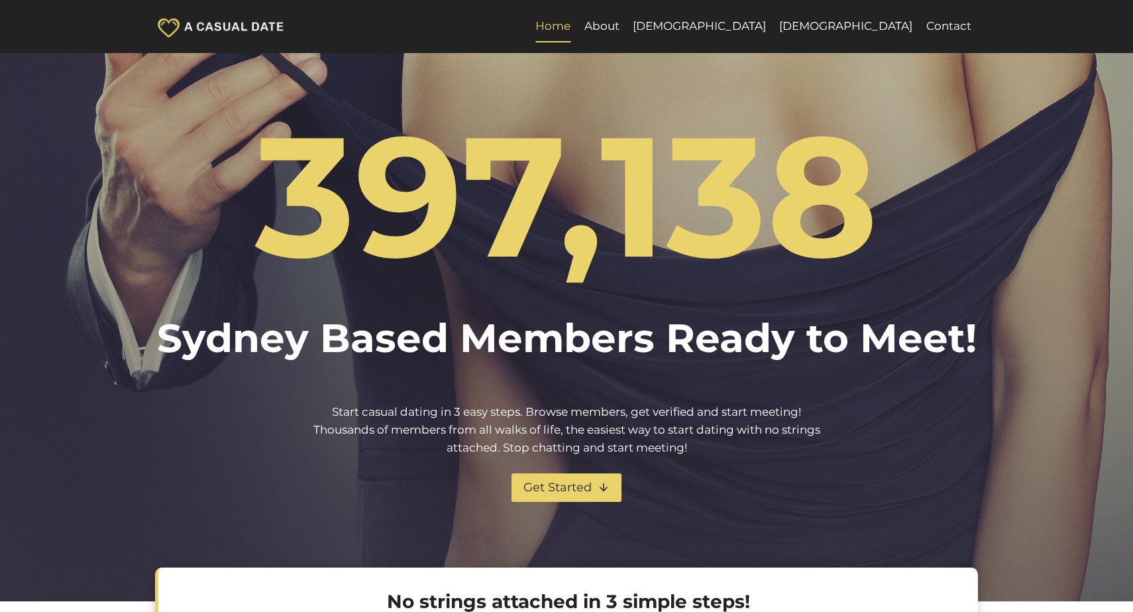
scroll to position [932, 0]
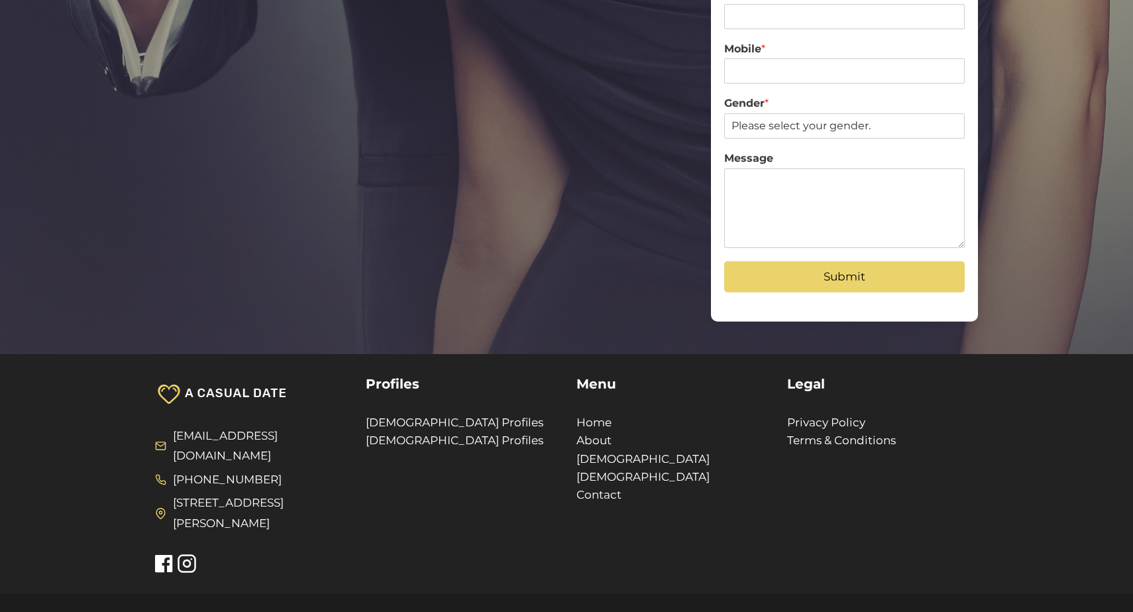
scroll to position [201, 0]
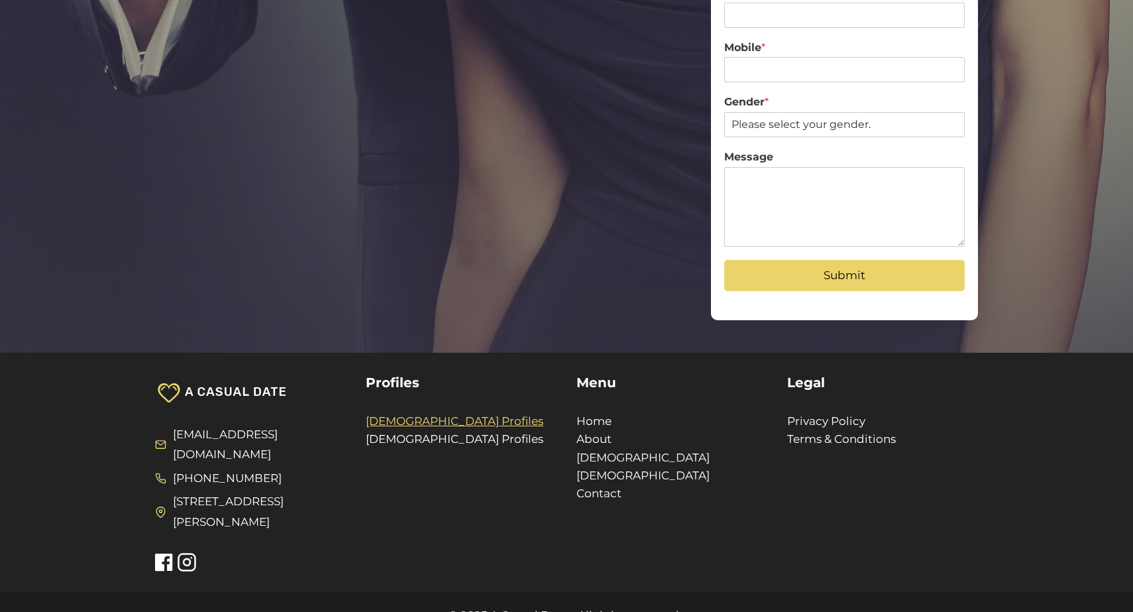
click at [401, 415] on link "[DEMOGRAPHIC_DATA] Profiles" at bounding box center [455, 420] width 178 height 13
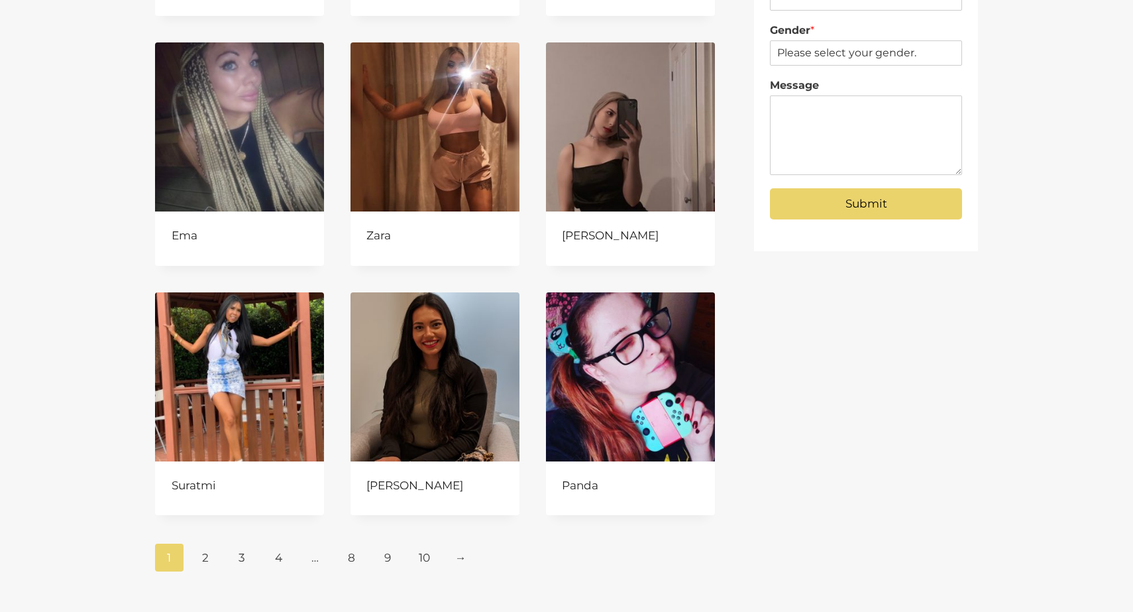
scroll to position [389, 0]
